Goal: Find specific page/section: Find specific page/section

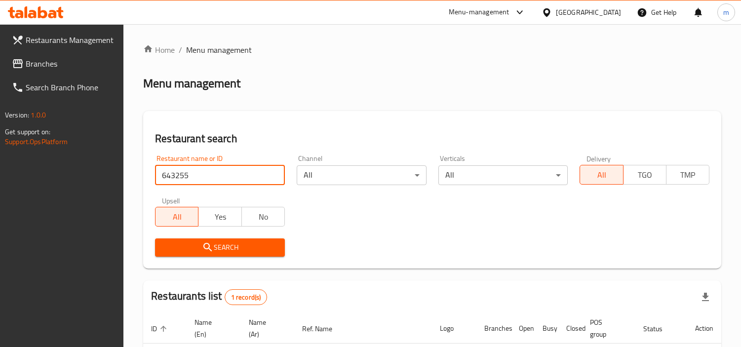
scroll to position [85, 0]
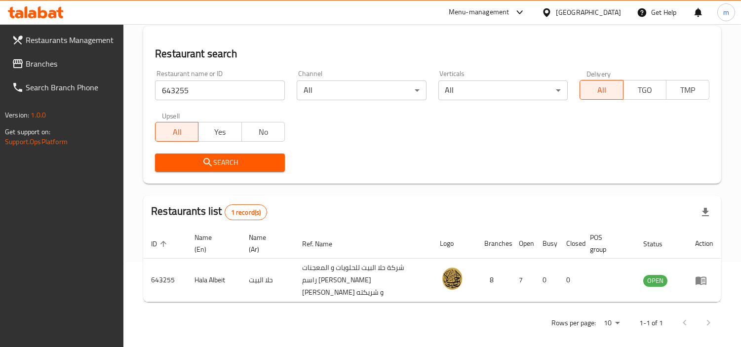
click at [60, 60] on span "Branches" at bounding box center [71, 64] width 90 height 12
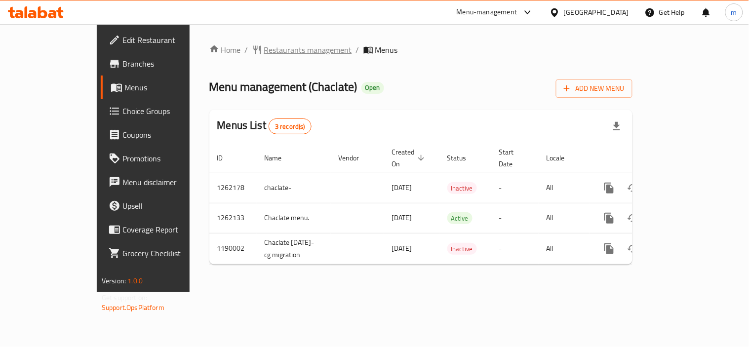
click at [264, 53] on span "Restaurants management" at bounding box center [308, 50] width 88 height 12
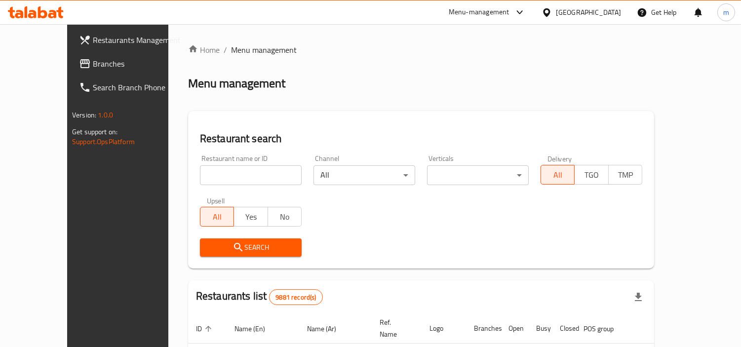
click at [236, 171] on input "search" at bounding box center [251, 175] width 102 height 20
paste input "5875"
type input "5875"
click button "Search" at bounding box center [251, 248] width 102 height 18
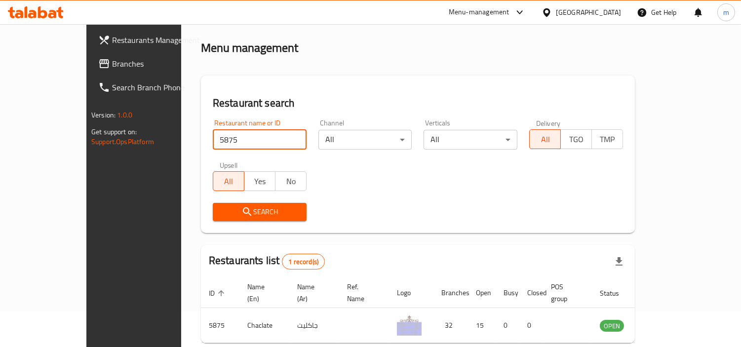
scroll to position [74, 0]
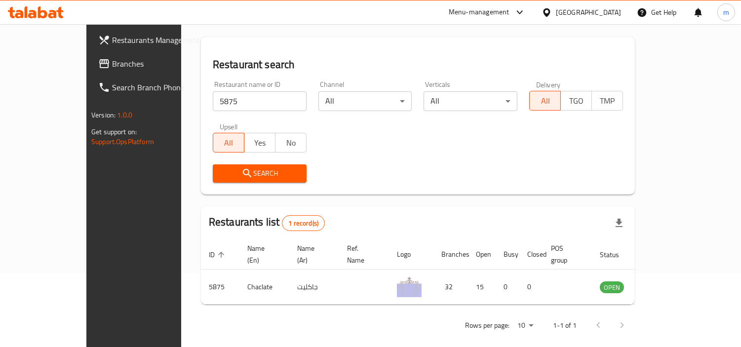
click at [603, 12] on div "[GEOGRAPHIC_DATA]" at bounding box center [588, 12] width 65 height 11
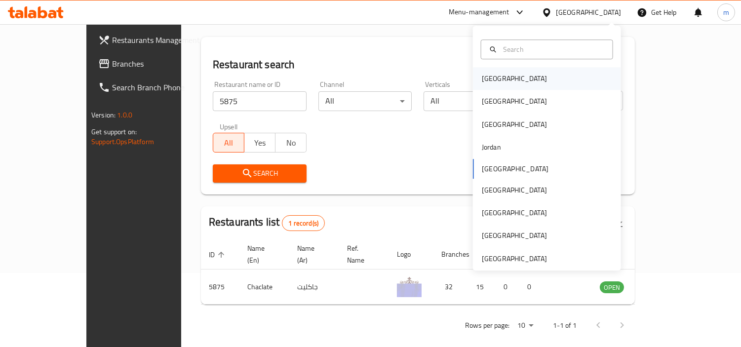
click at [497, 76] on div "[GEOGRAPHIC_DATA]" at bounding box center [514, 78] width 81 height 23
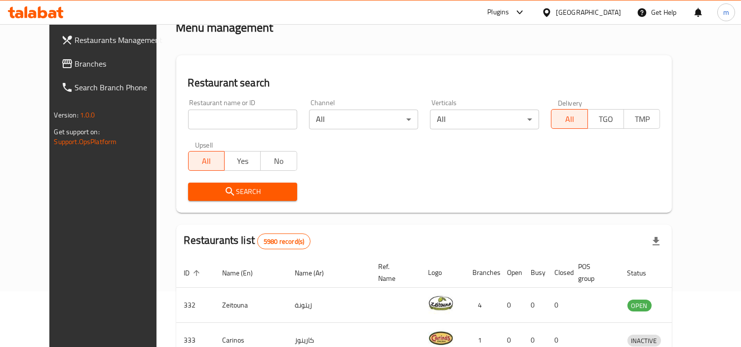
scroll to position [74, 0]
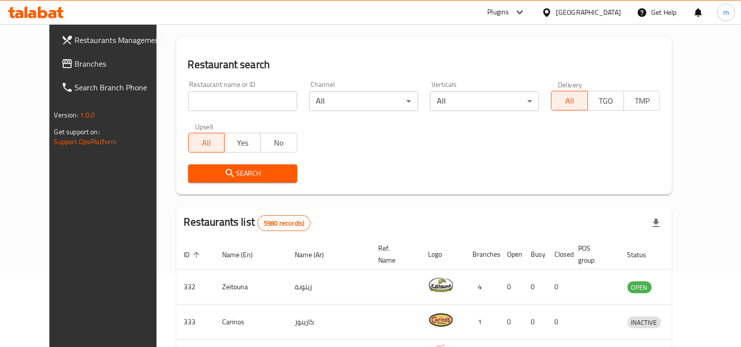
click at [75, 58] on span "Branches" at bounding box center [120, 64] width 90 height 12
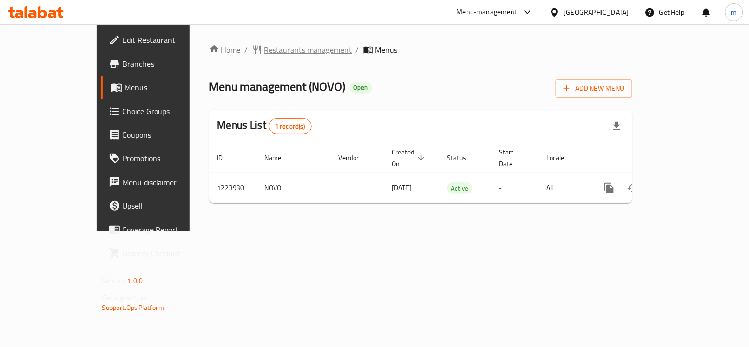
click at [264, 52] on span "Restaurants management" at bounding box center [308, 50] width 88 height 12
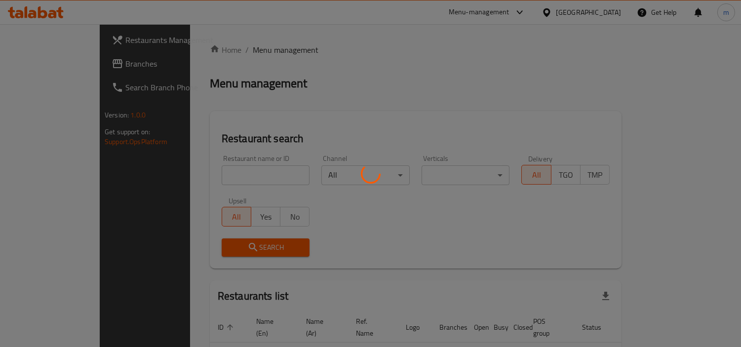
click at [228, 173] on div at bounding box center [370, 173] width 741 height 347
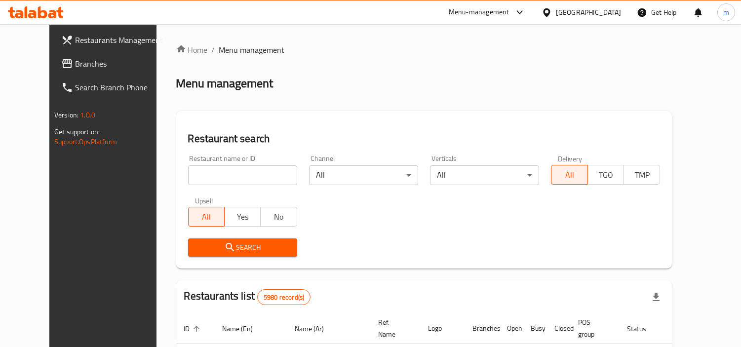
click at [228, 173] on input "search" at bounding box center [242, 175] width 109 height 20
paste input "674683"
type input "674683"
click button "Search" at bounding box center [242, 248] width 109 height 18
